Goal: Communication & Community: Answer question/provide support

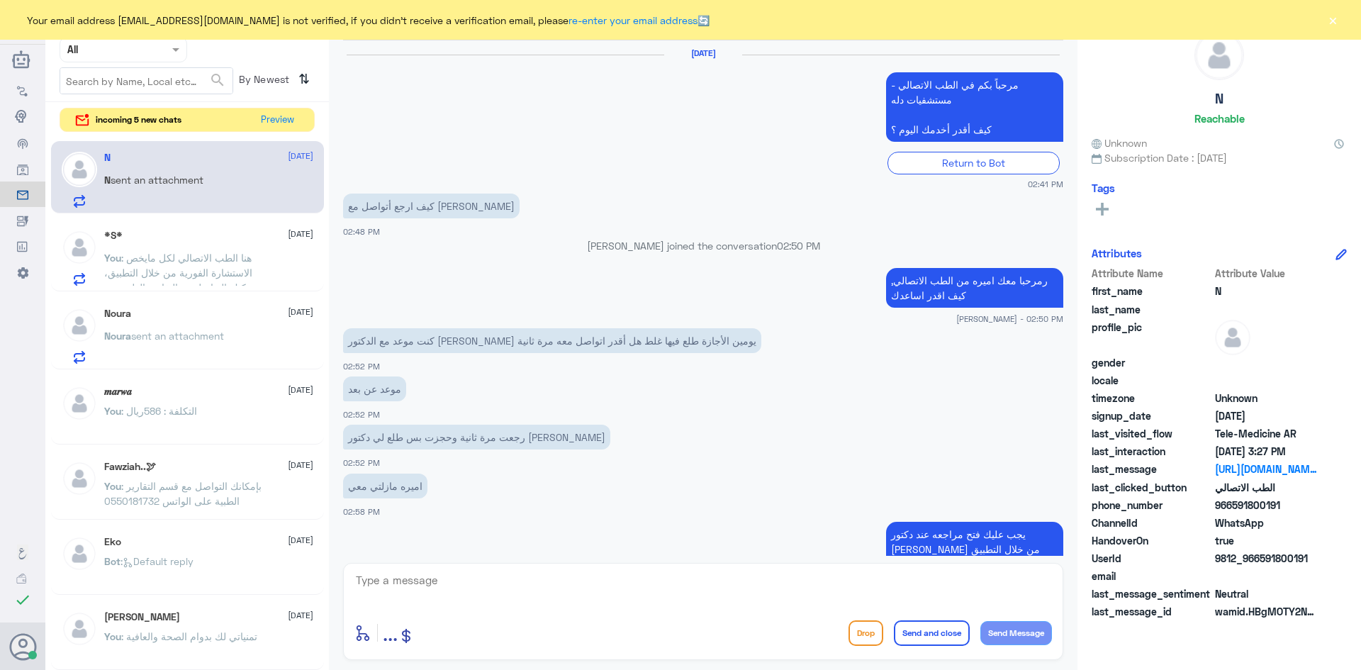
click at [273, 128] on button "Preview" at bounding box center [277, 119] width 45 height 23
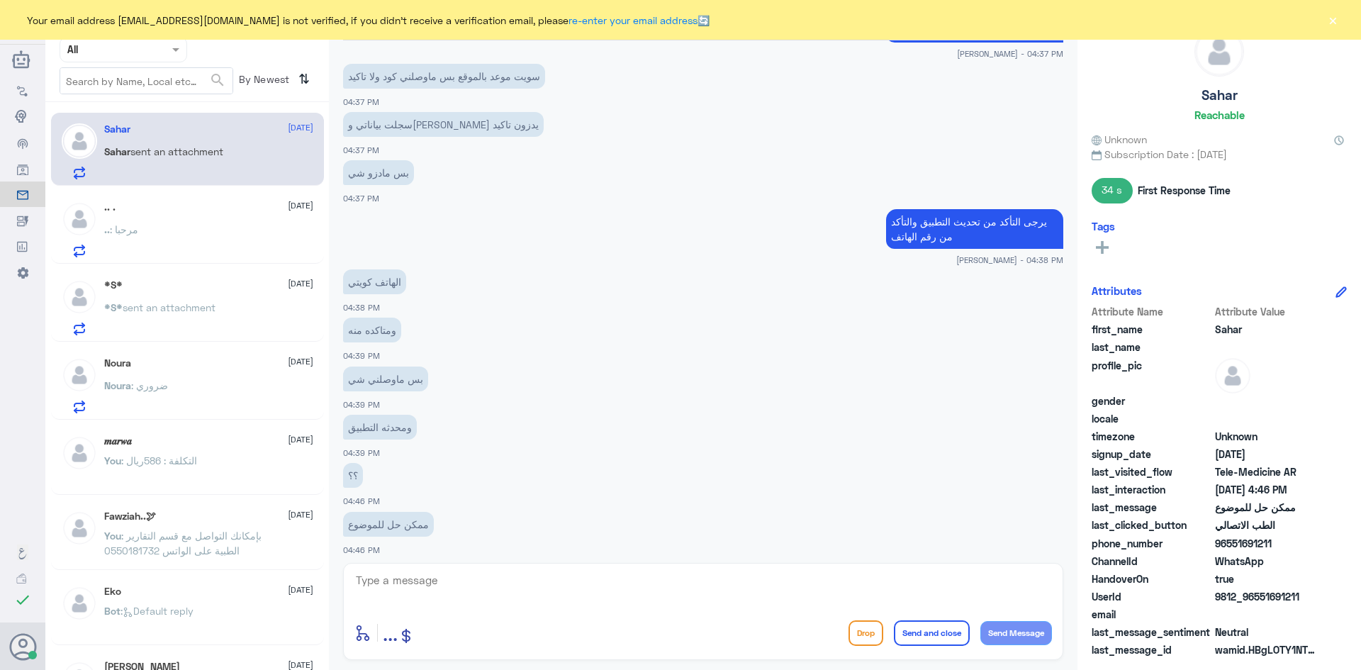
scroll to position [2659, 0]
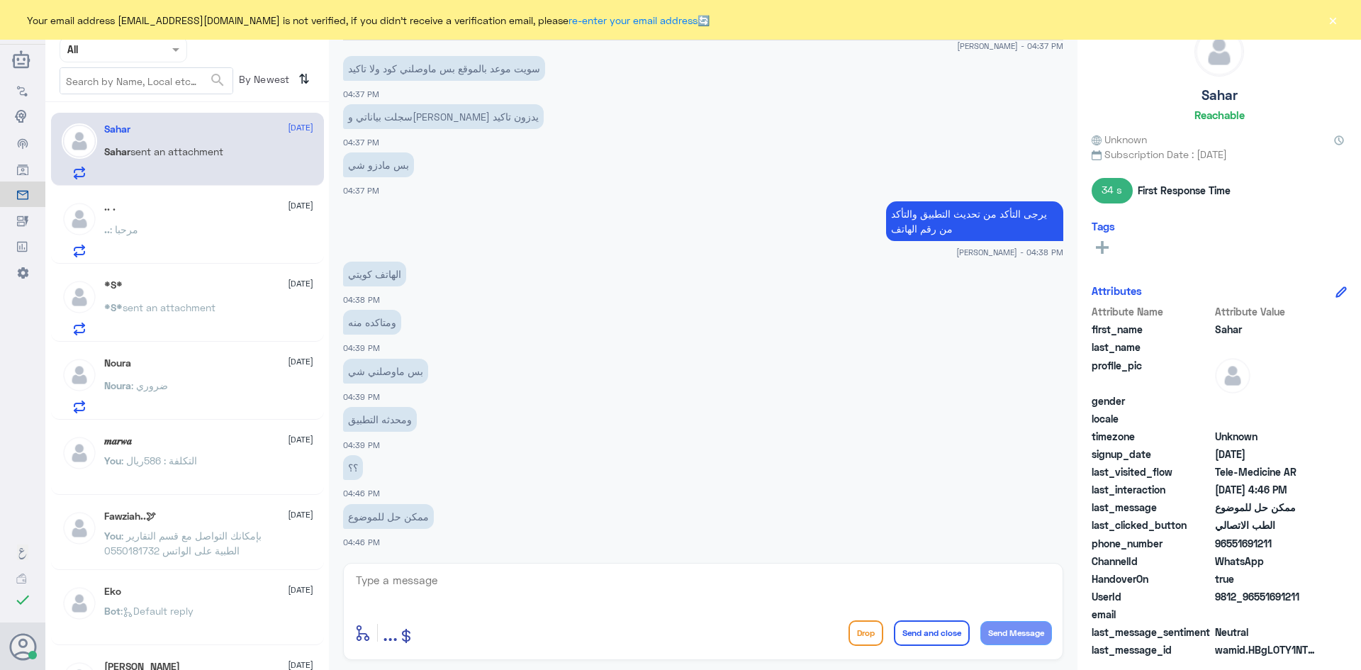
click at [773, 584] on textarea at bounding box center [703, 588] width 698 height 35
type textarea "i"
type textarea "هل الموعد عن بعد او حضوري ؟"
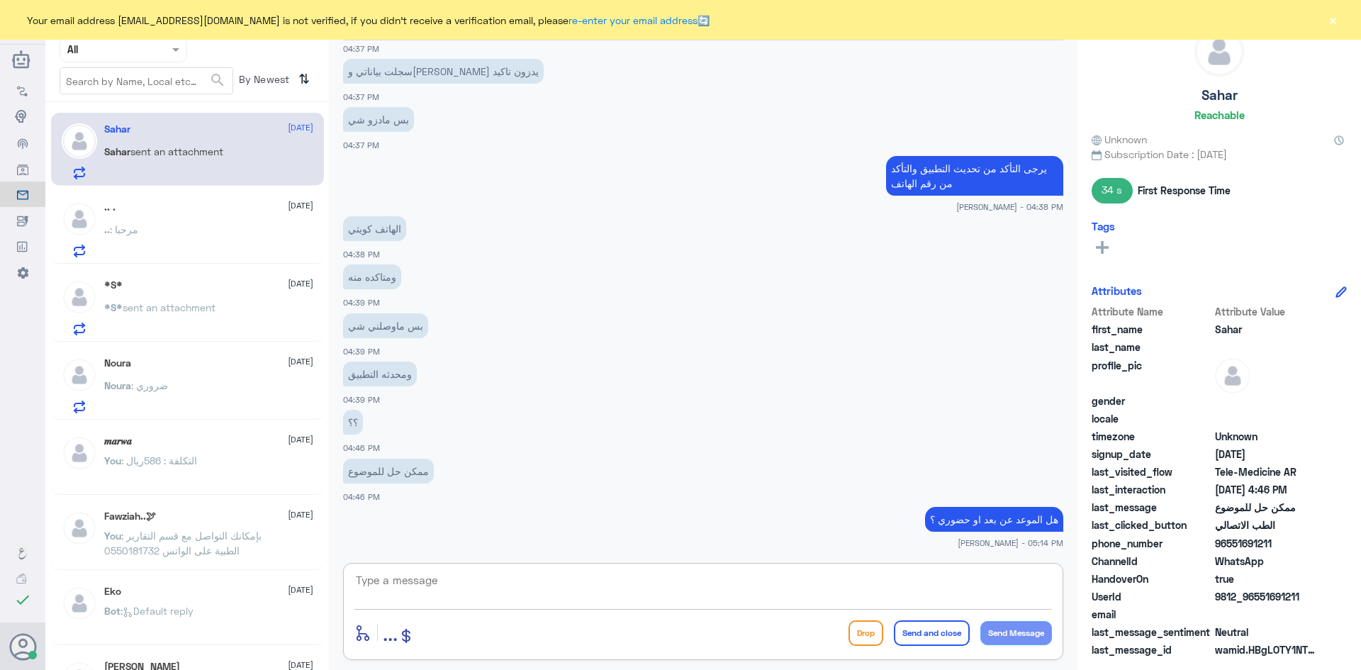
click at [236, 240] on div ".. : مرحبا" at bounding box center [208, 241] width 209 height 32
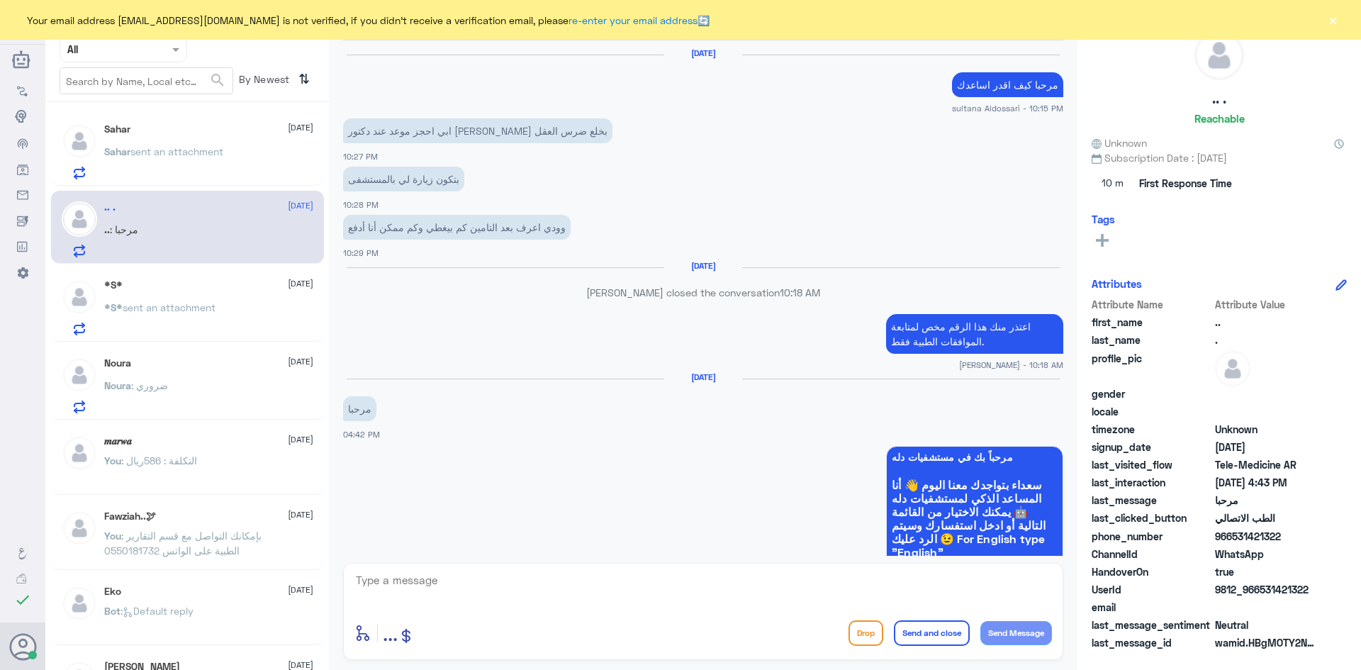
scroll to position [883, 0]
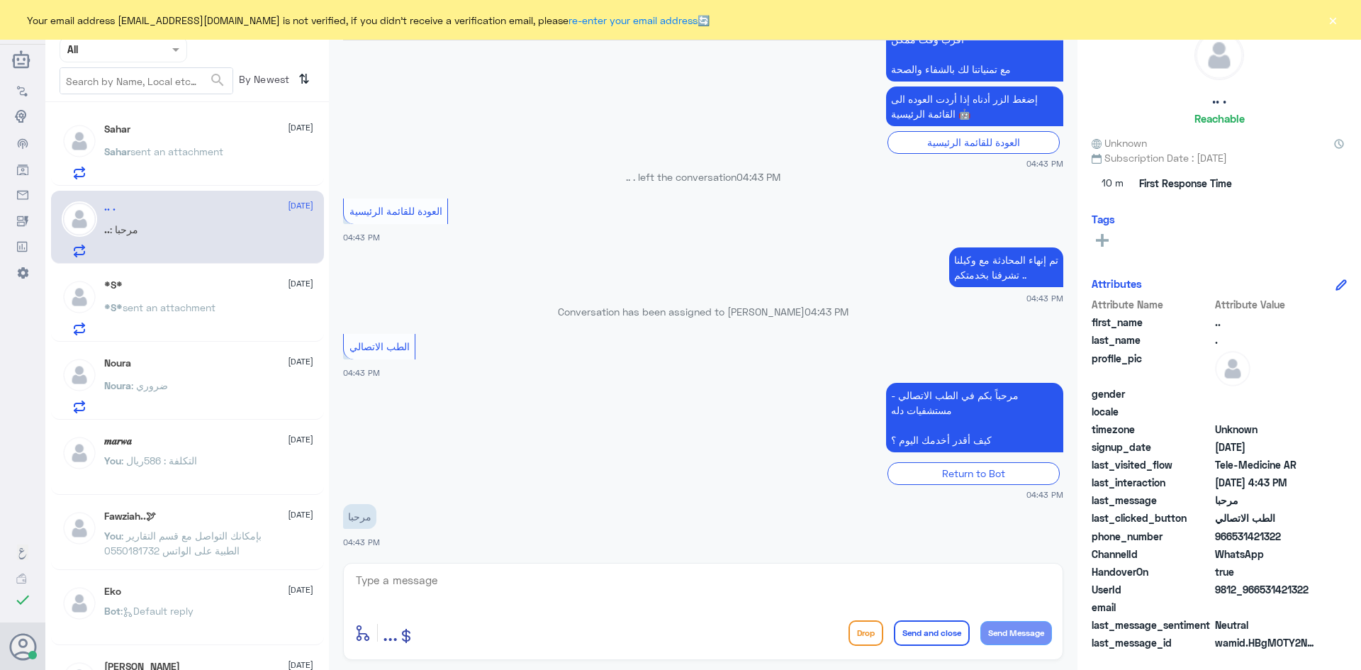
click at [489, 588] on textarea at bounding box center [703, 588] width 698 height 35
paste textarea "مرحبا معك [PERSON_NAME] من الطب الاتصالي"
type textarea "مرحبا معك [PERSON_NAME] من الطب الاتصالي"
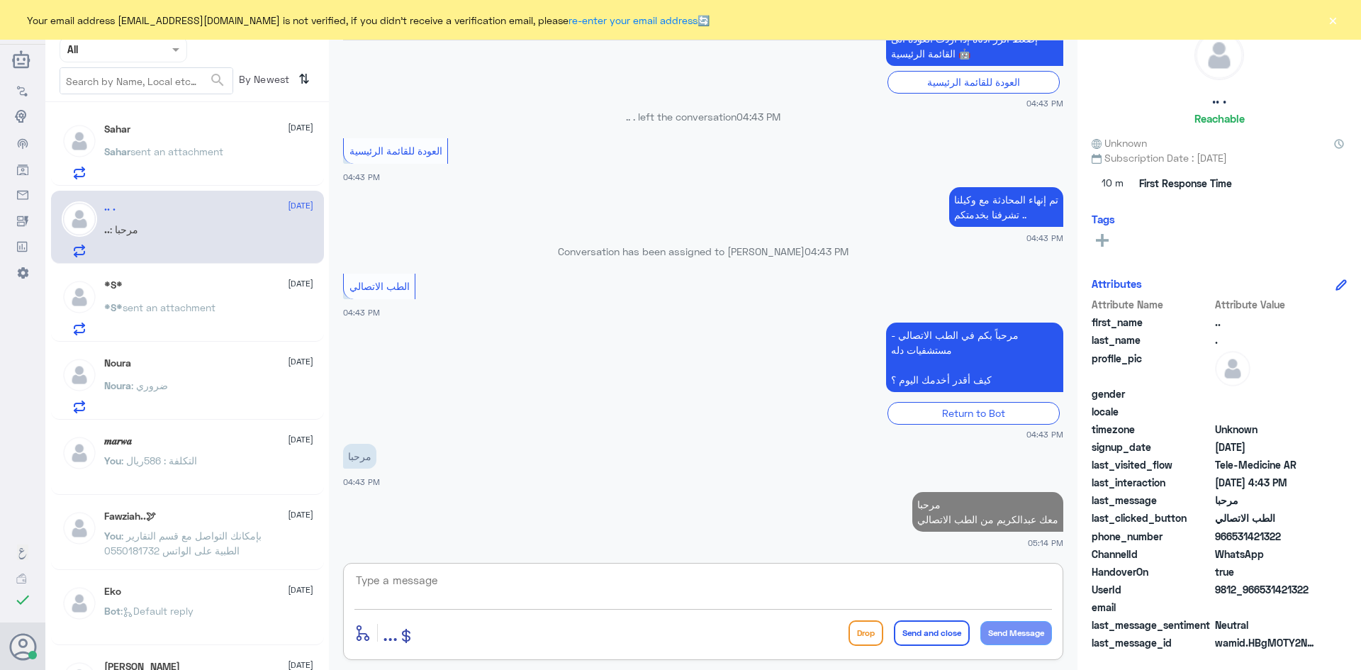
click at [638, 581] on textarea at bounding box center [703, 588] width 698 height 35
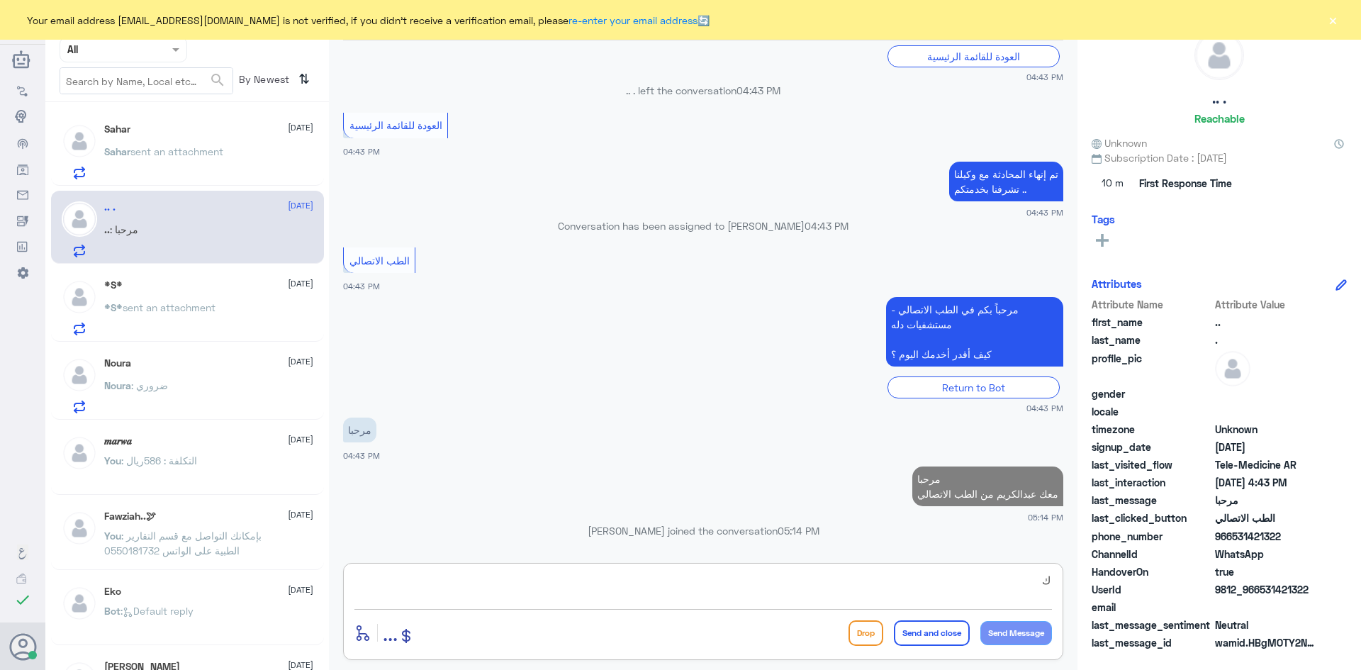
scroll to position [939, 0]
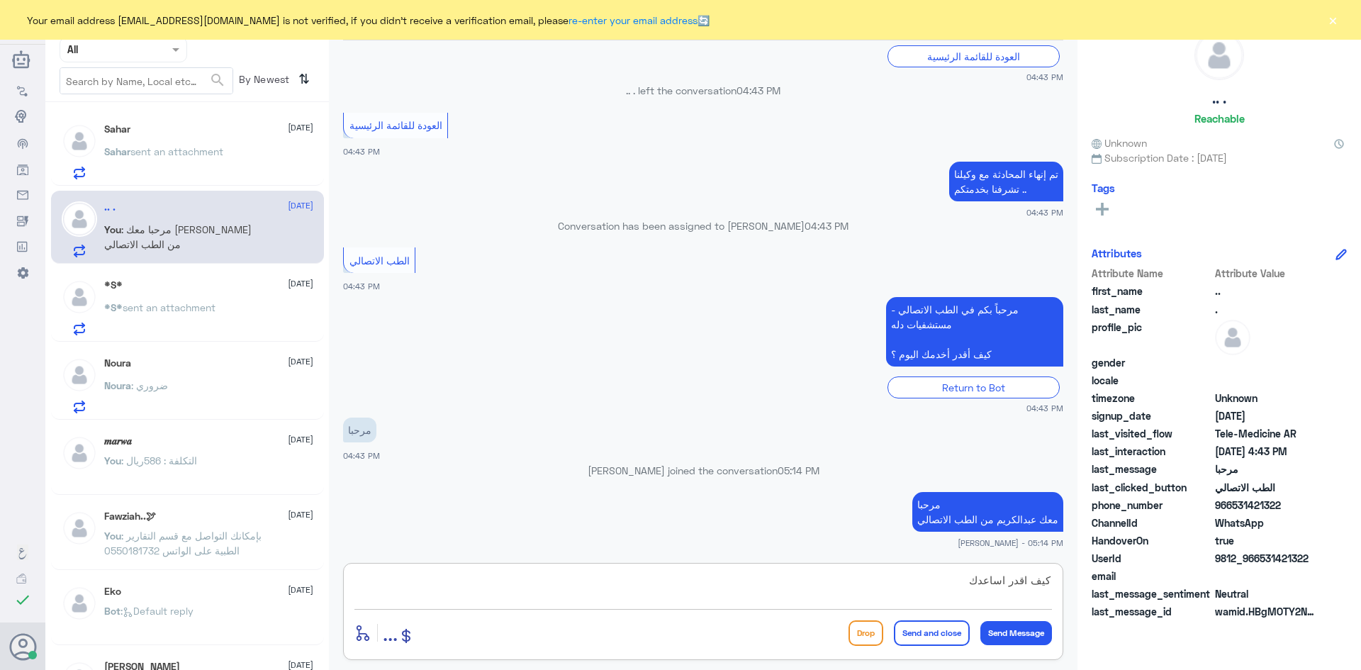
type textarea "كيف اقدر اساعدك"
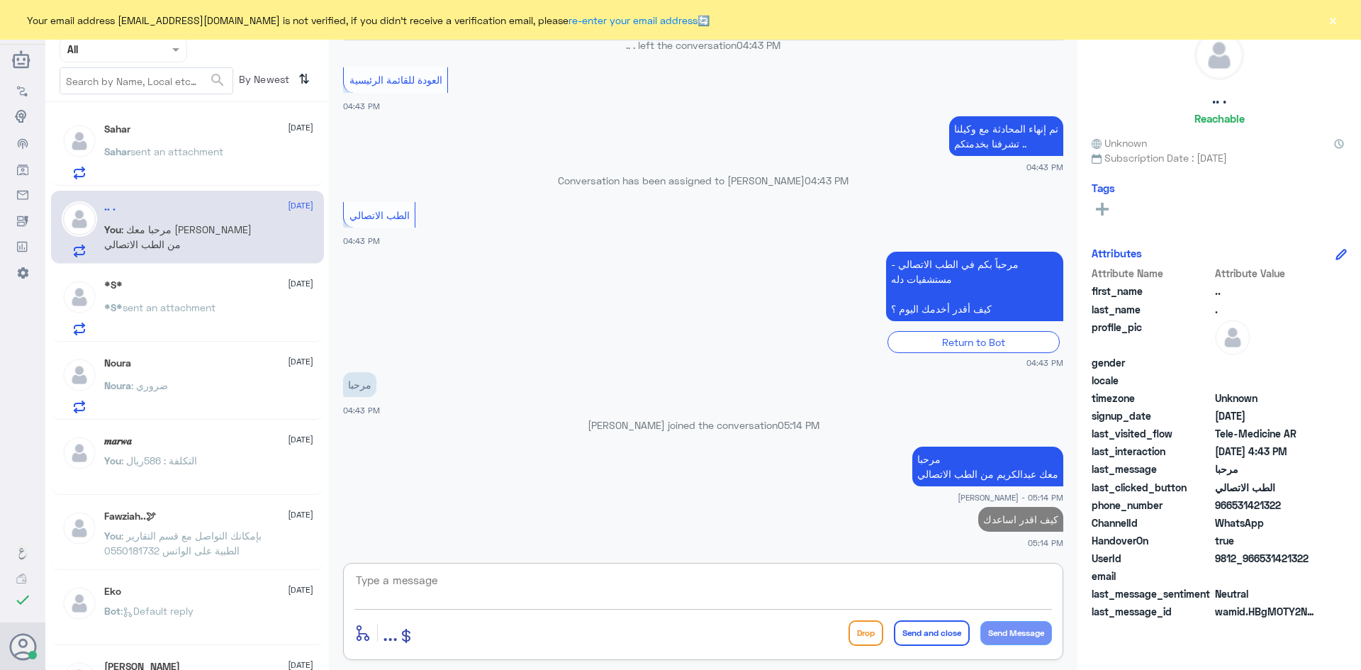
click at [208, 291] on div "*S* [DATE] *S* sent an attachment" at bounding box center [208, 307] width 209 height 56
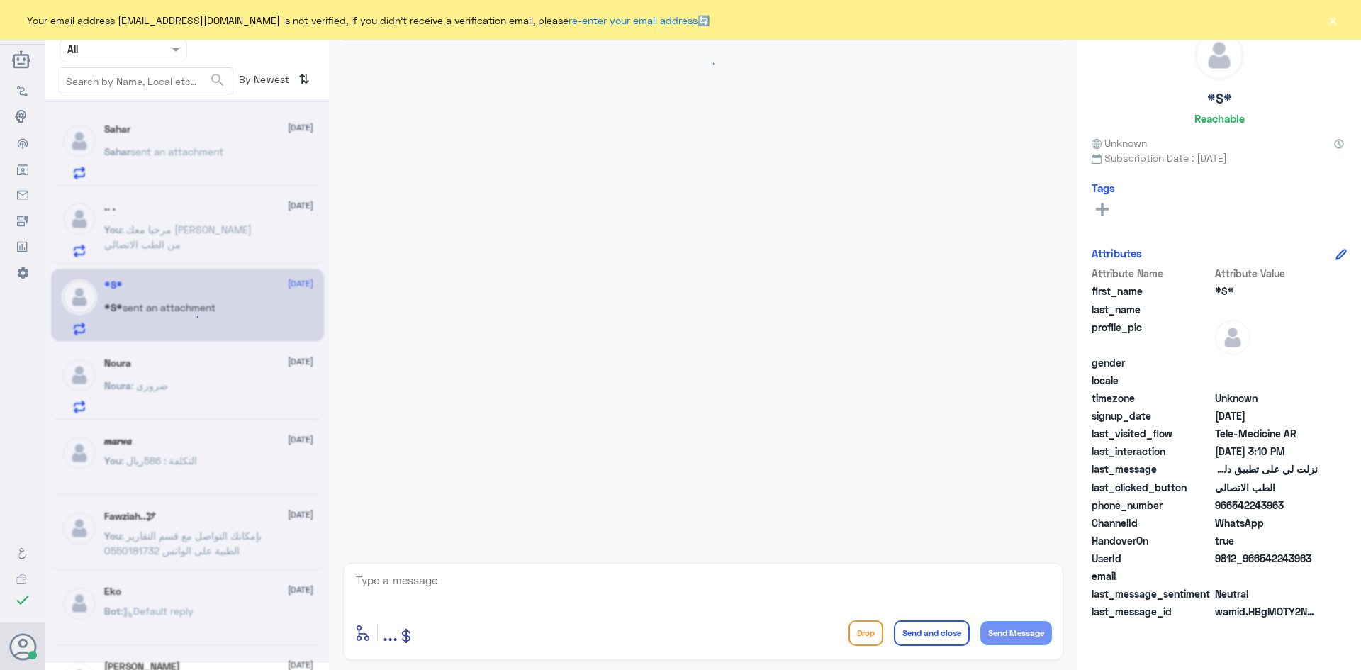
scroll to position [890, 0]
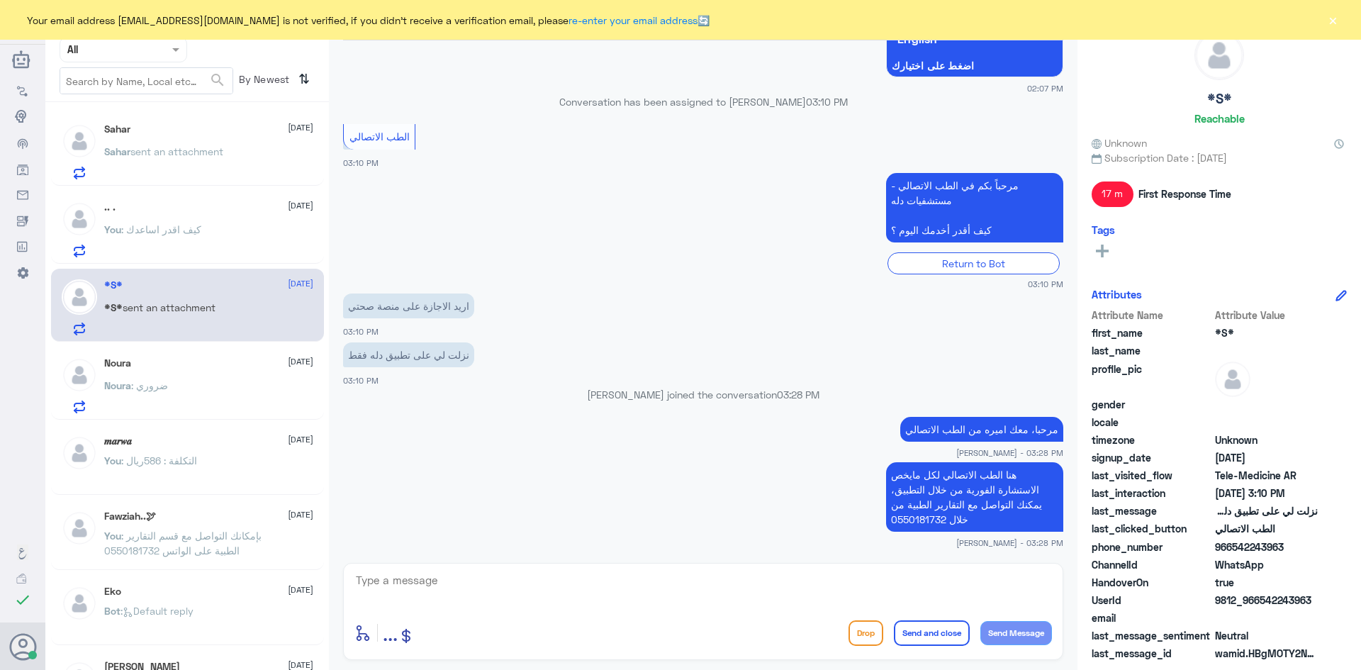
click at [191, 401] on div "Noura : ضروري" at bounding box center [208, 397] width 209 height 32
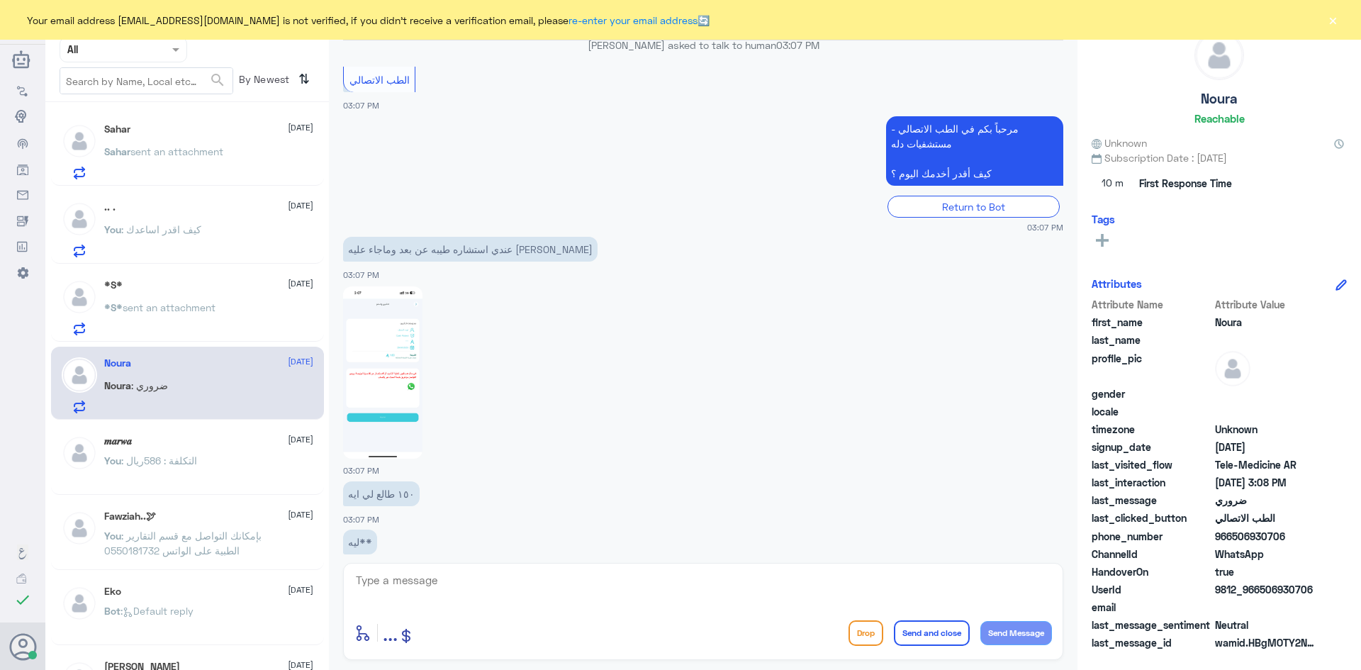
scroll to position [369, 0]
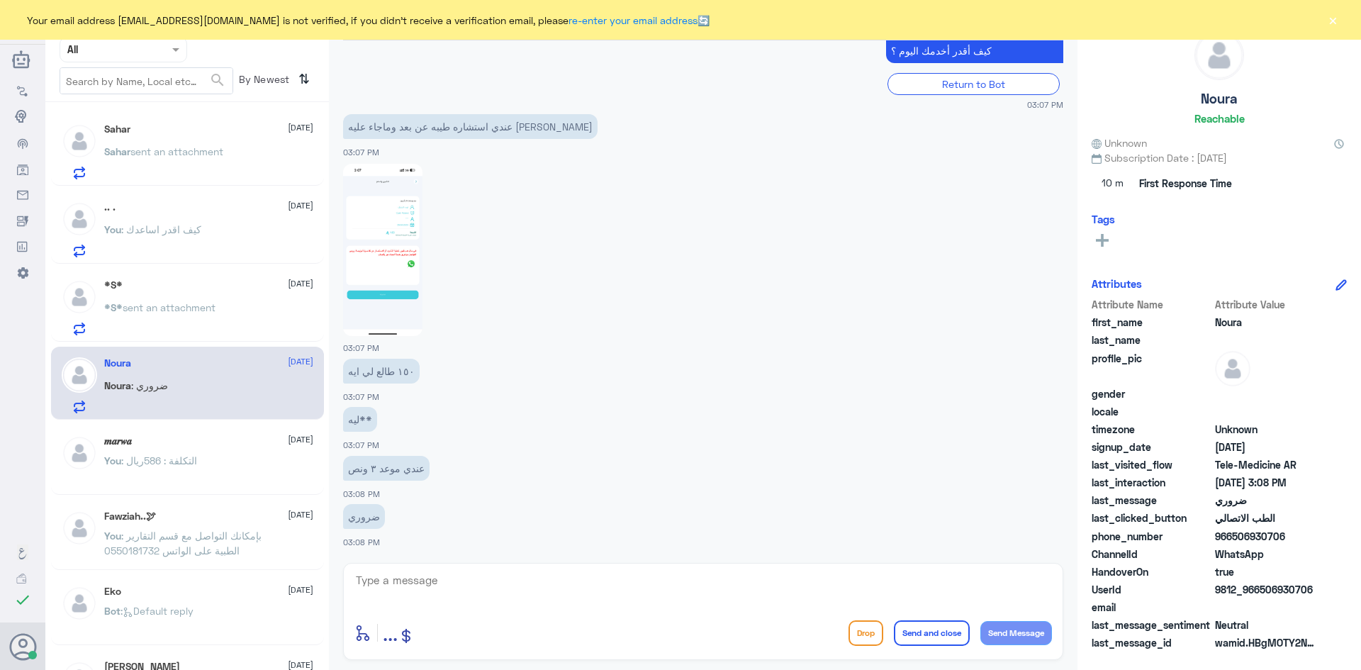
click at [1329, 17] on button "×" at bounding box center [1333, 20] width 14 height 14
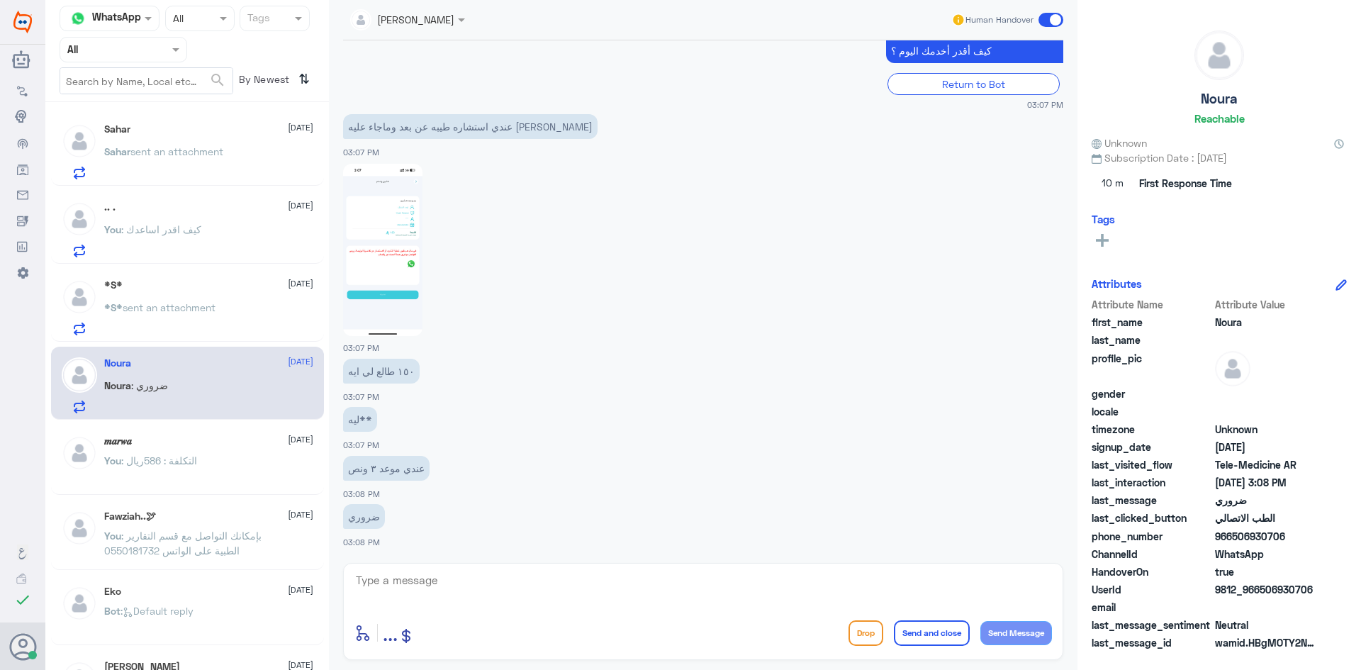
drag, startPoint x: 1311, startPoint y: 590, endPoint x: 1258, endPoint y: 591, distance: 52.5
click at [1258, 591] on span "9812_966506930706" at bounding box center [1266, 589] width 103 height 15
click at [688, 591] on textarea at bounding box center [703, 588] width 698 height 35
paste textarea "مرحبا معك [PERSON_NAME] من الطب الاتصالي"
type textarea "مرحبا معك [PERSON_NAME] من الطب الاتصالي"
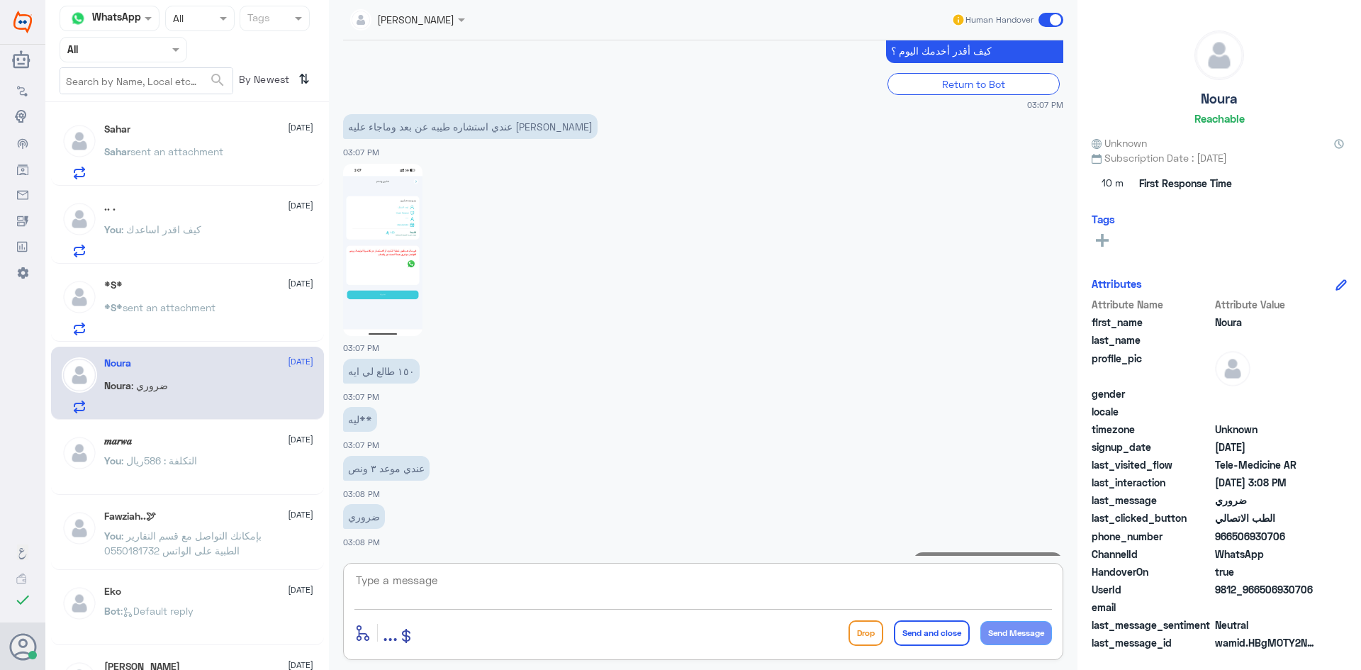
scroll to position [430, 0]
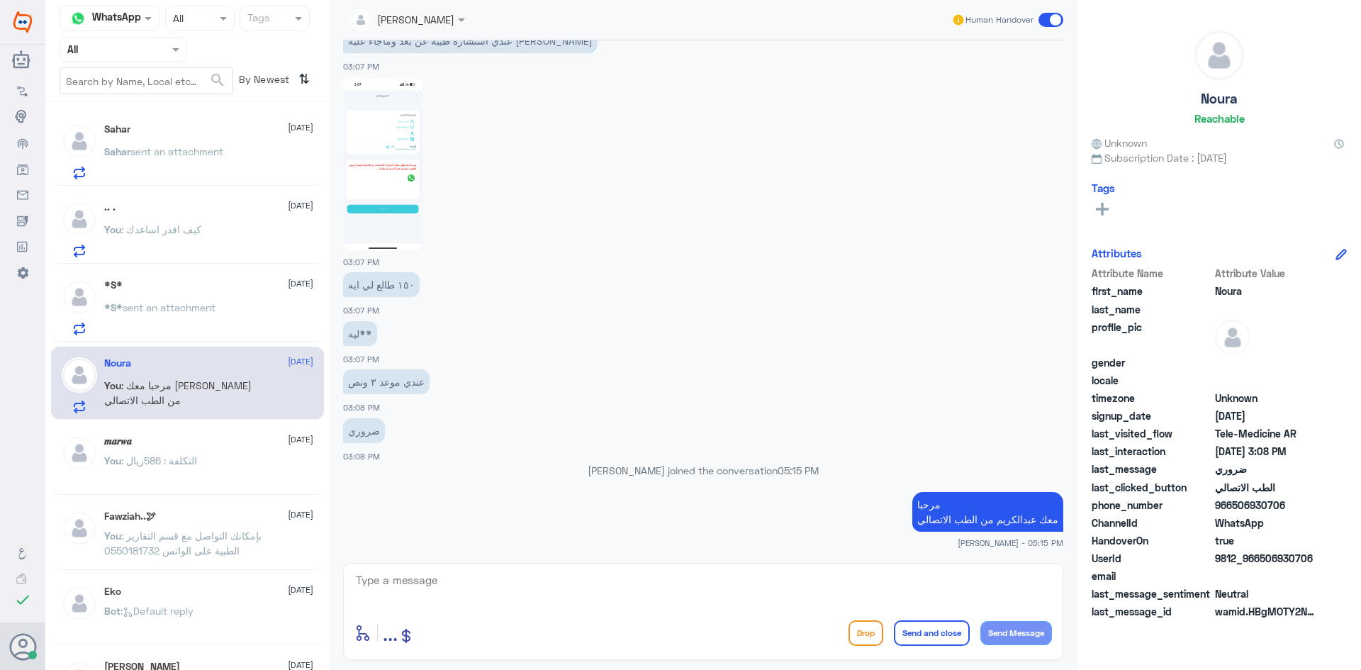
drag, startPoint x: 1311, startPoint y: 590, endPoint x: 1268, endPoint y: 593, distance: 43.3
click at [1268, 593] on div "Attribute Name Attribute Value first_name [PERSON_NAME] last_name profile_pic g…" at bounding box center [1219, 444] width 255 height 356
click at [1317, 562] on span "9812_966506930706" at bounding box center [1266, 558] width 103 height 15
drag, startPoint x: 1314, startPoint y: 557, endPoint x: 1261, endPoint y: 562, distance: 52.7
click at [1261, 562] on span "9812_966506930706" at bounding box center [1266, 558] width 103 height 15
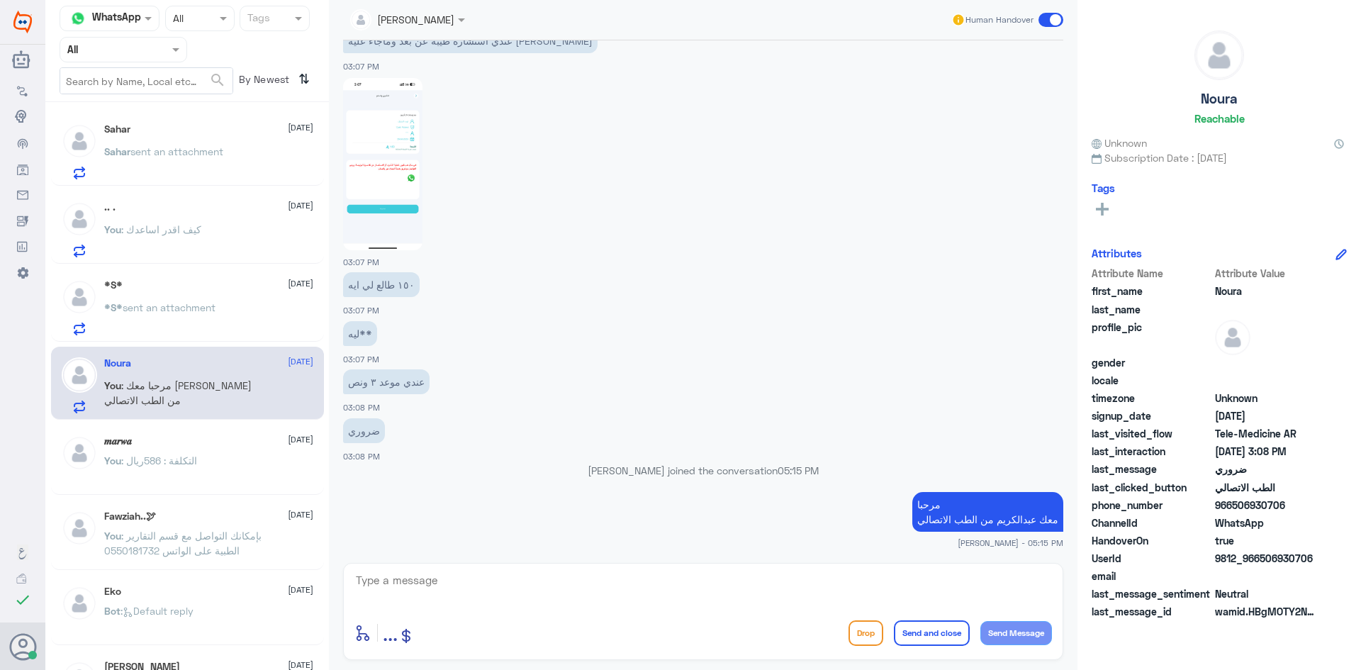
copy span "506930706"
click at [866, 586] on textarea at bounding box center [703, 588] width 698 height 35
click at [1049, 22] on span at bounding box center [1051, 20] width 25 height 14
click at [0, 0] on input "checkbox" at bounding box center [0, 0] width 0 height 0
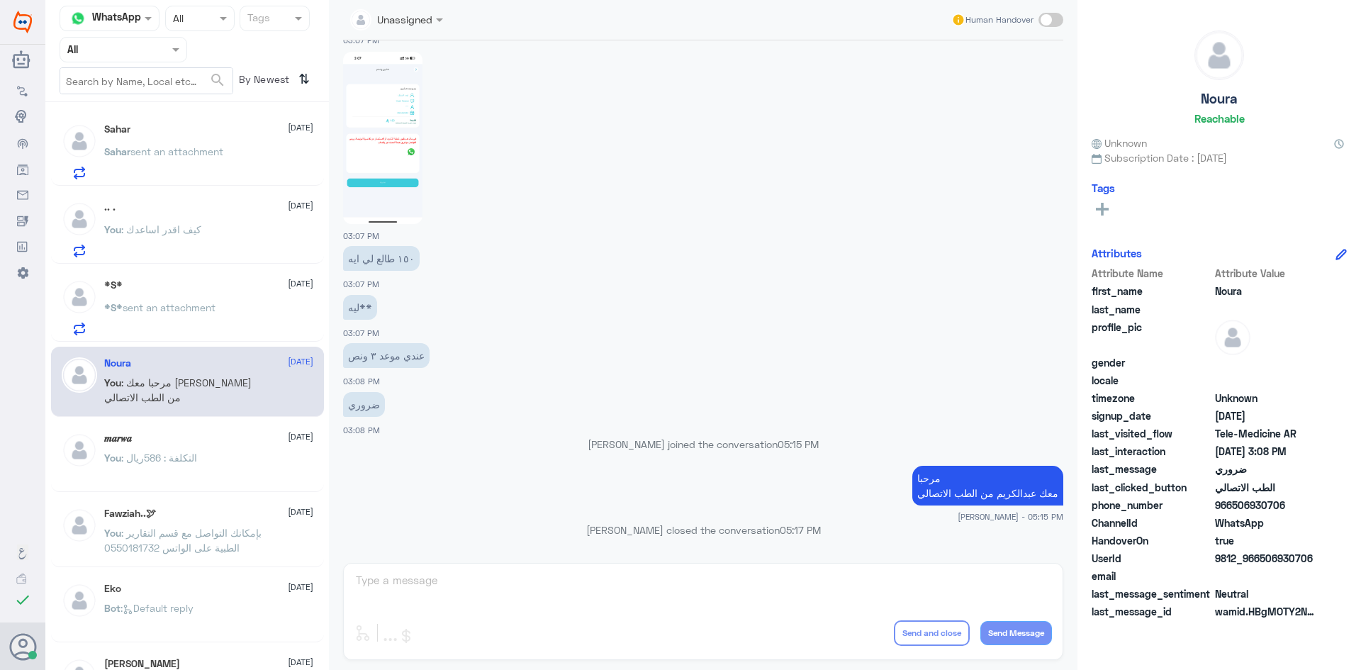
click at [211, 449] on div "𝒎𝒂𝒓𝒘𝒂 [DATE] You : التكلفة : 586ريال" at bounding box center [208, 458] width 209 height 53
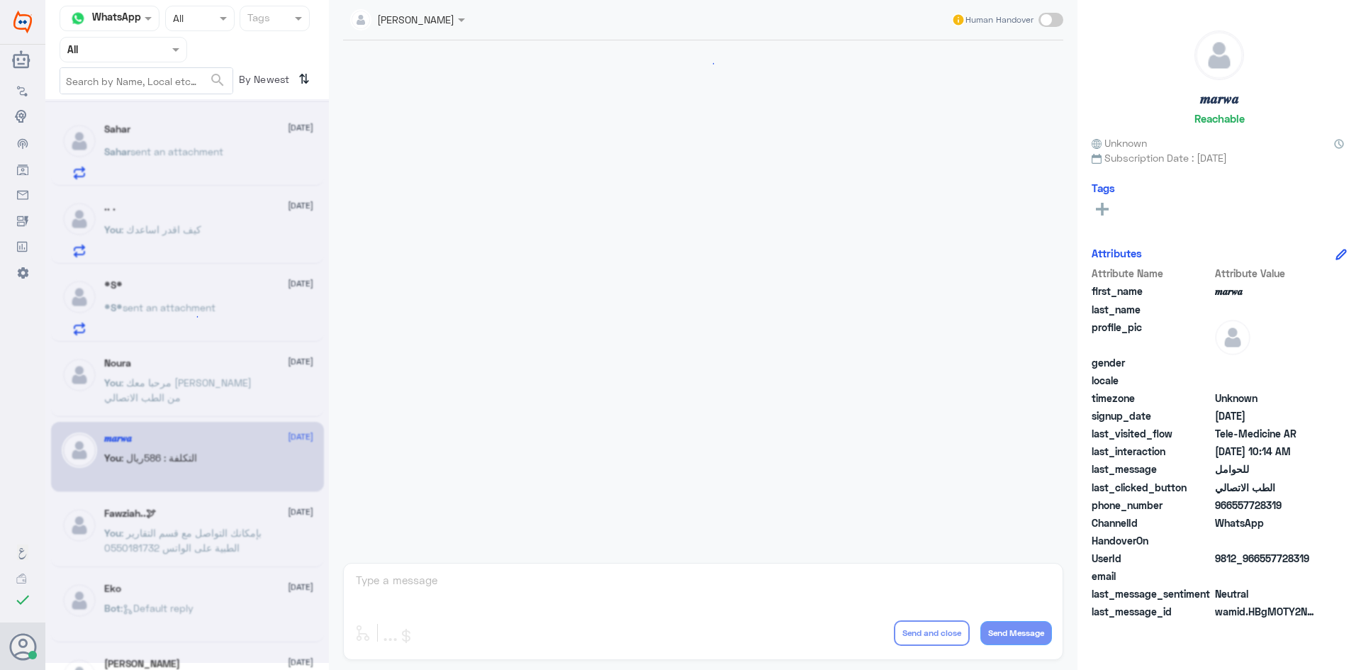
scroll to position [717, 0]
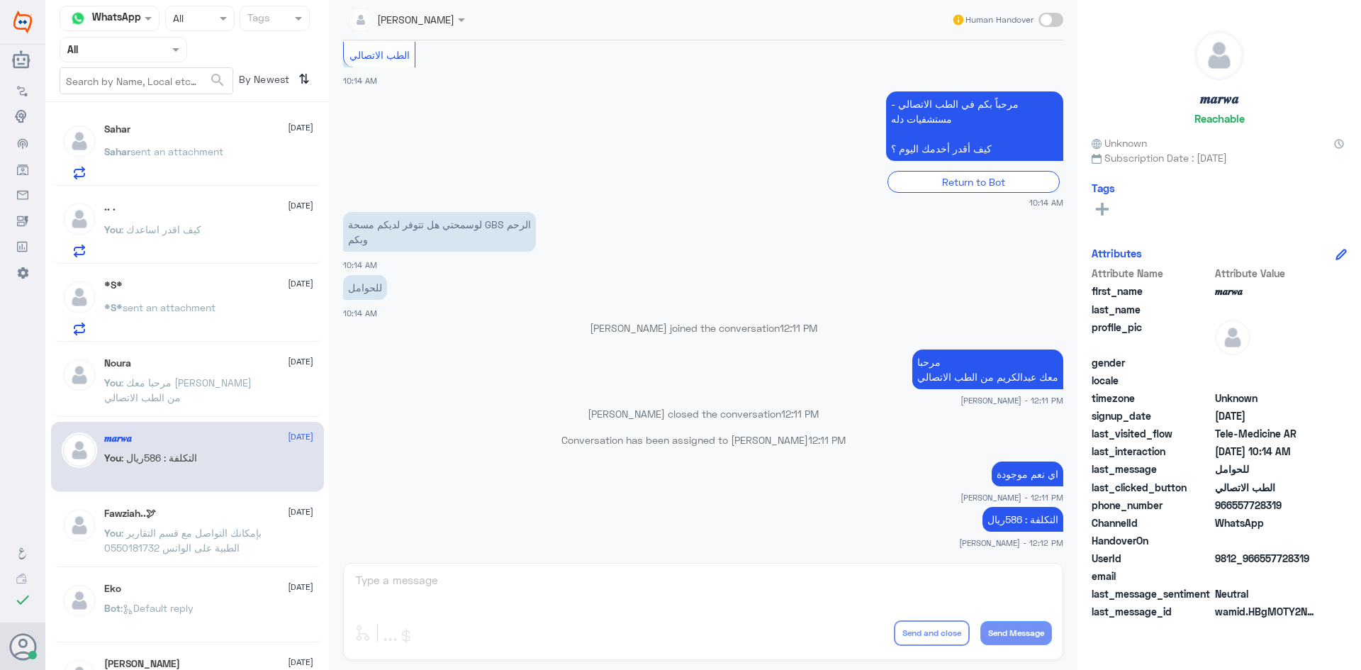
click at [214, 305] on span "sent an attachment" at bounding box center [169, 307] width 93 height 12
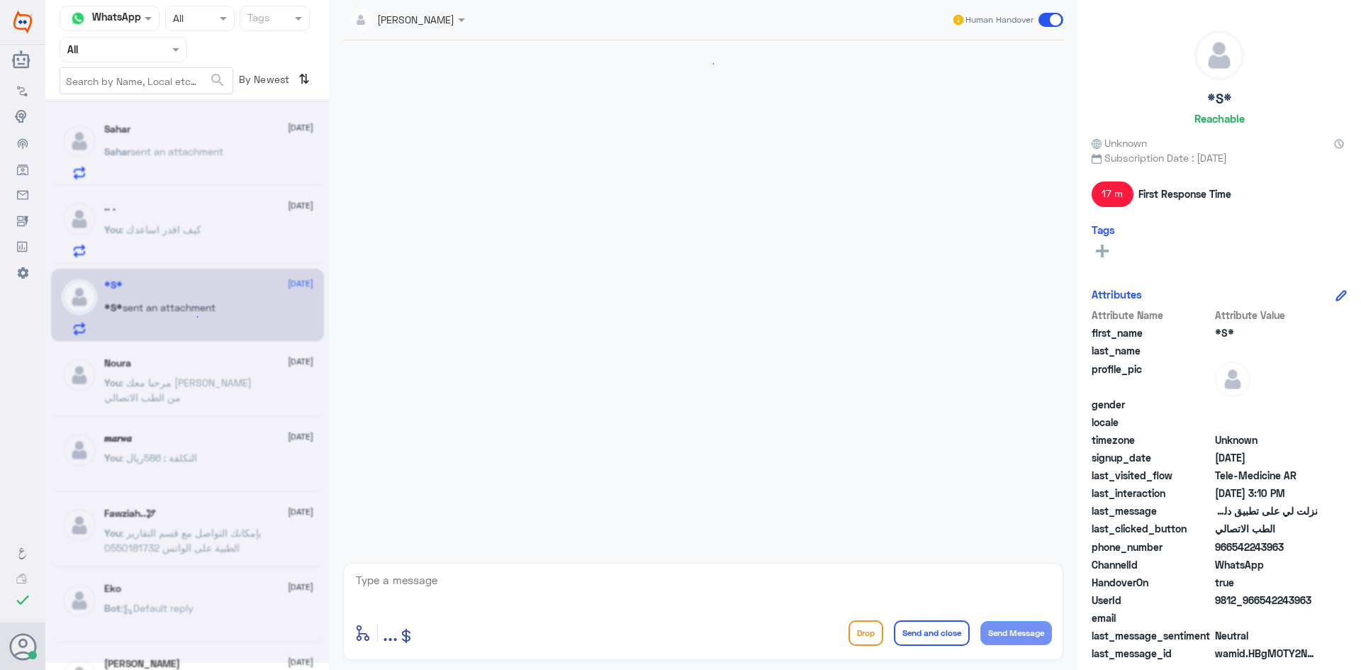
scroll to position [890, 0]
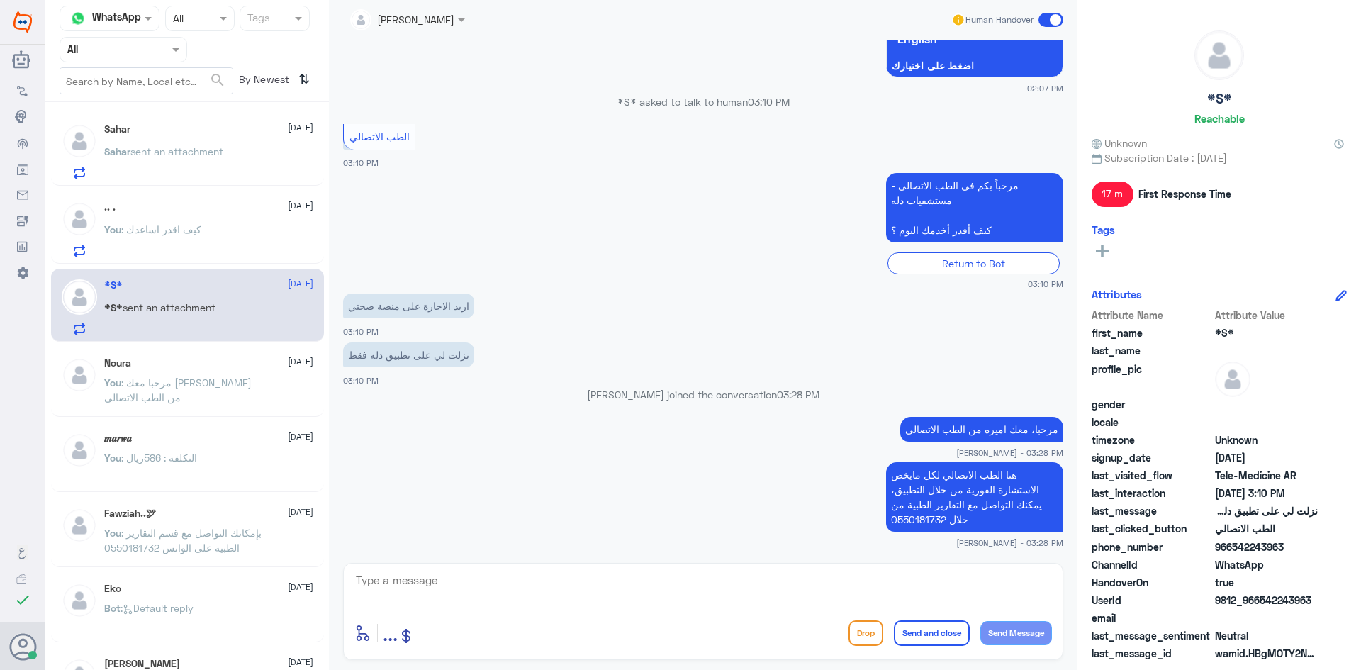
click at [1047, 22] on span at bounding box center [1051, 20] width 25 height 14
click at [0, 0] on input "checkbox" at bounding box center [0, 0] width 0 height 0
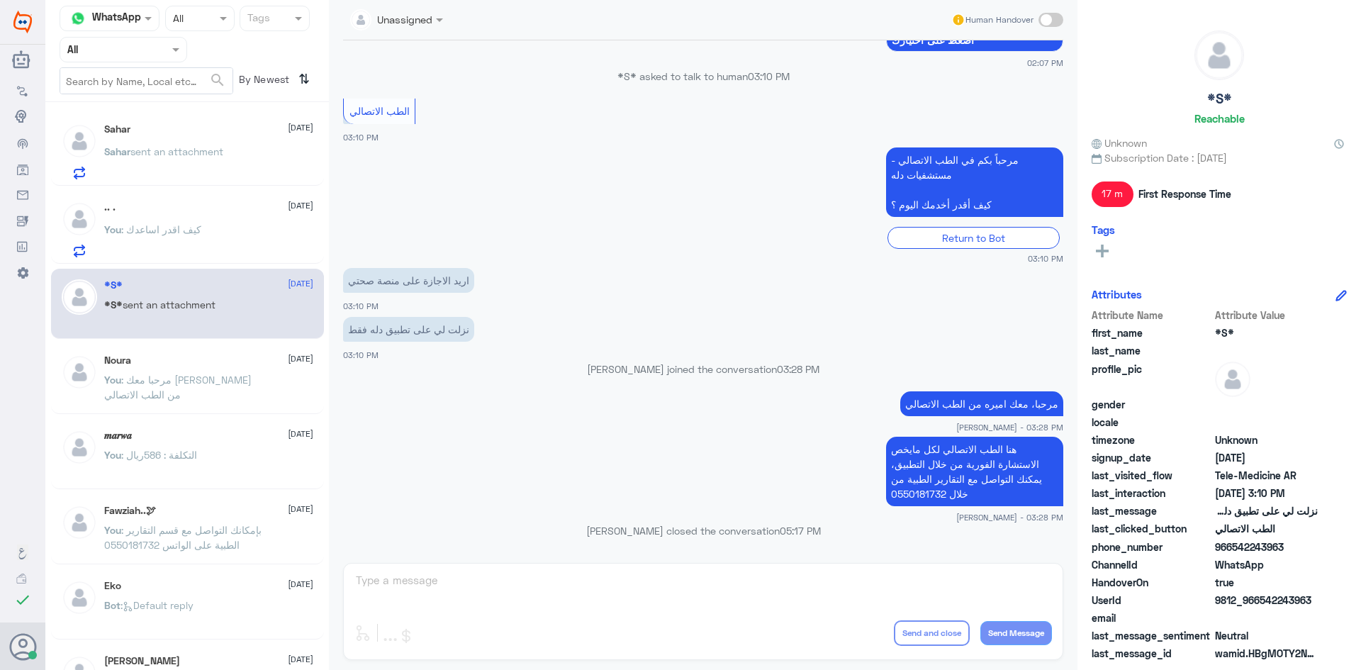
click at [156, 235] on span ": كيف اقدر اساعدك" at bounding box center [161, 229] width 80 height 12
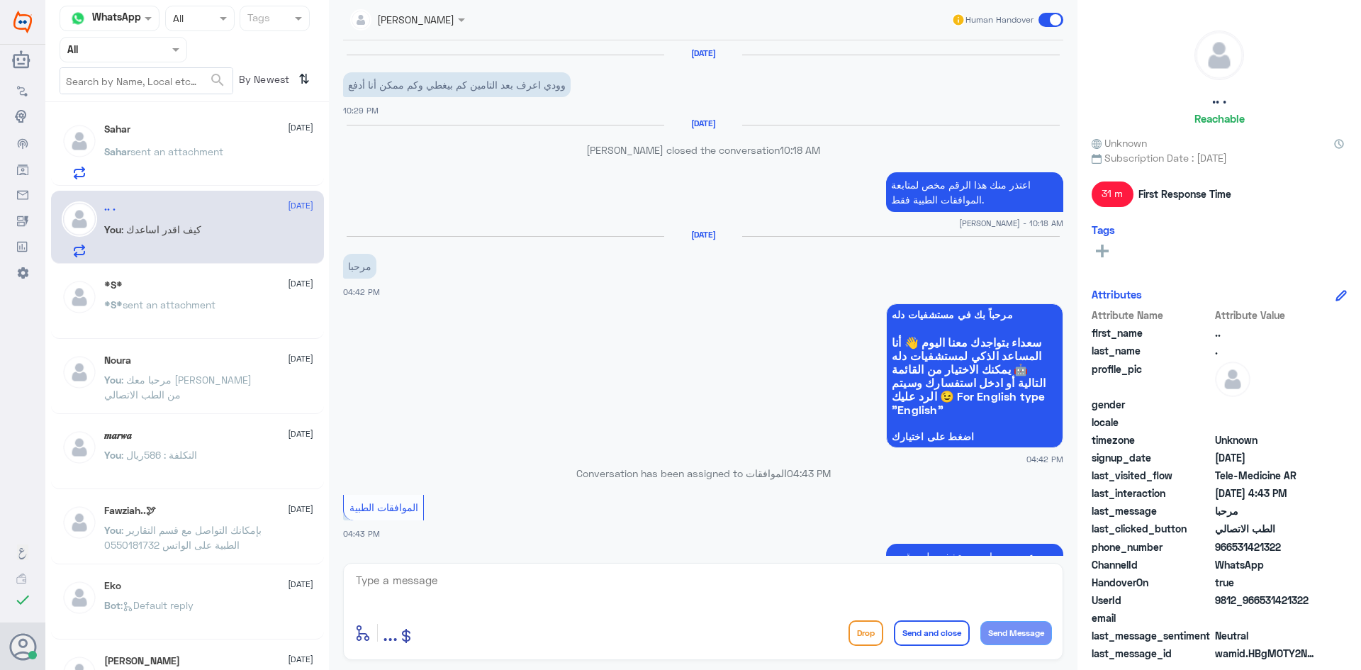
scroll to position [872, 0]
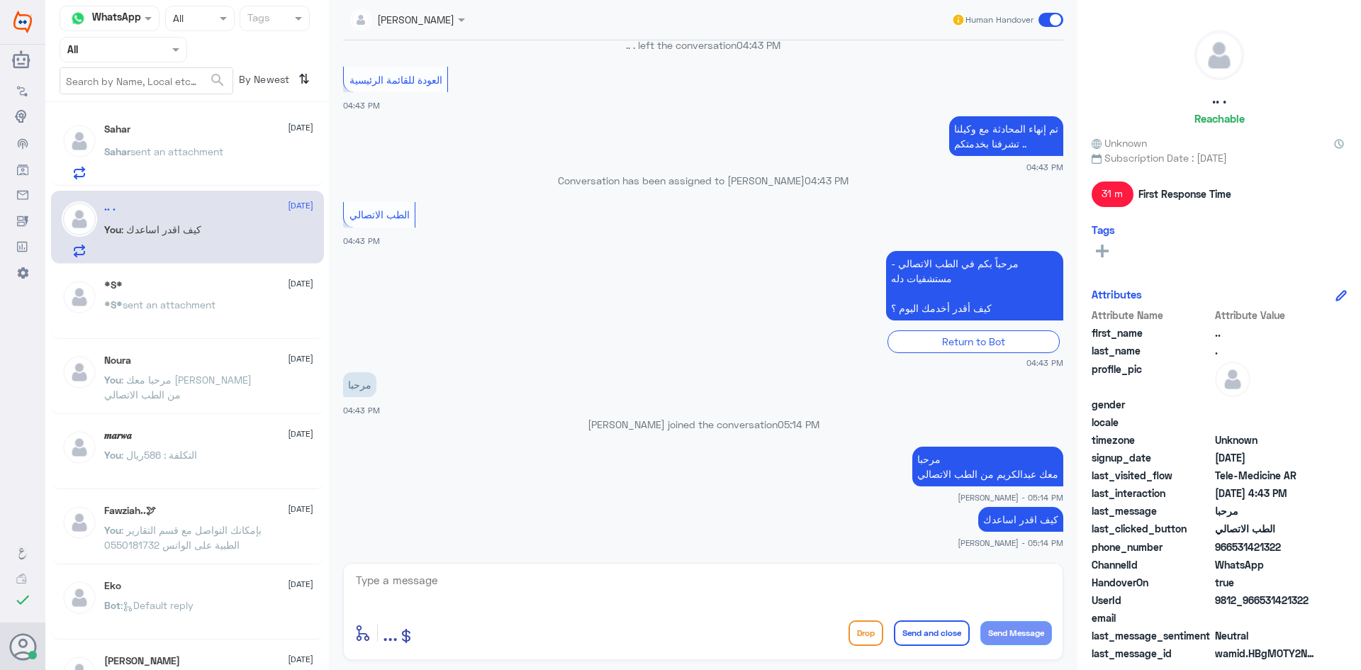
click at [258, 170] on div "Sahar sent an attachment" at bounding box center [208, 163] width 209 height 32
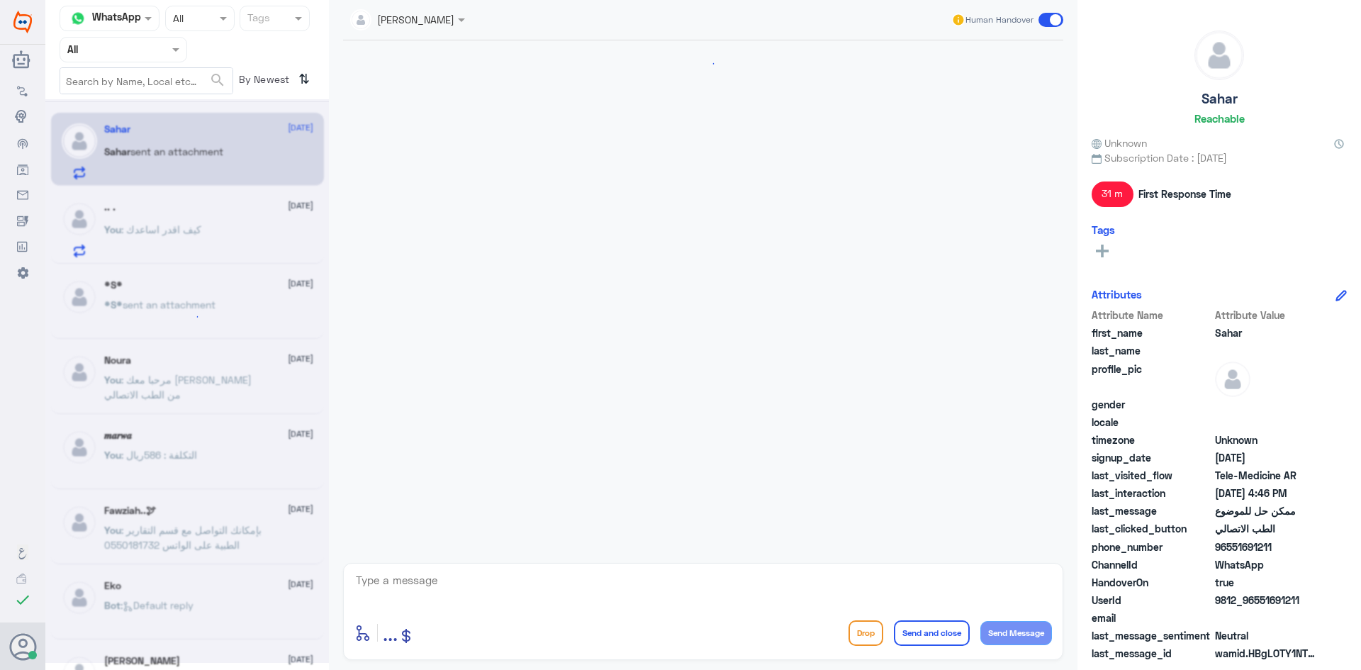
scroll to position [581, 0]
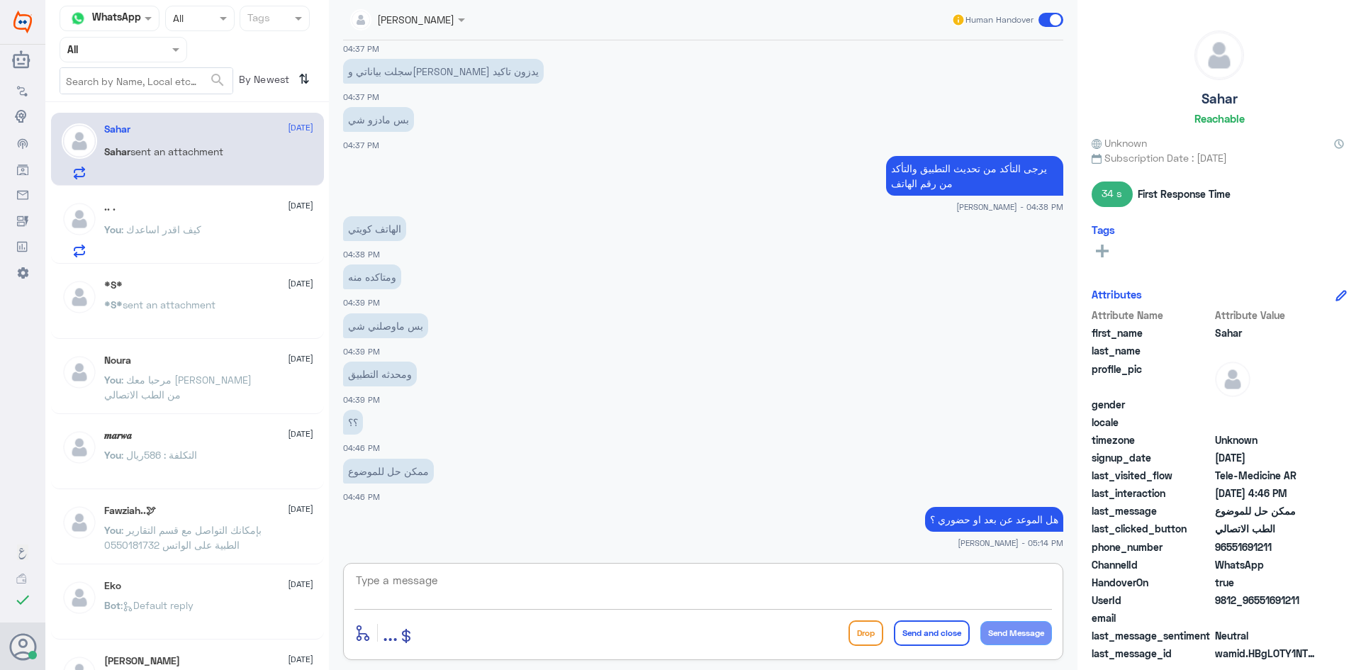
click at [972, 578] on textarea at bounding box center [703, 588] width 698 height 35
